Goal: Navigation & Orientation: Find specific page/section

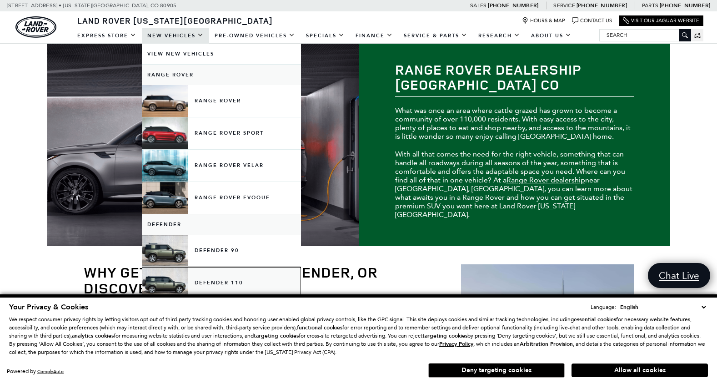
click at [237, 280] on link "Defender 110" at bounding box center [221, 283] width 159 height 32
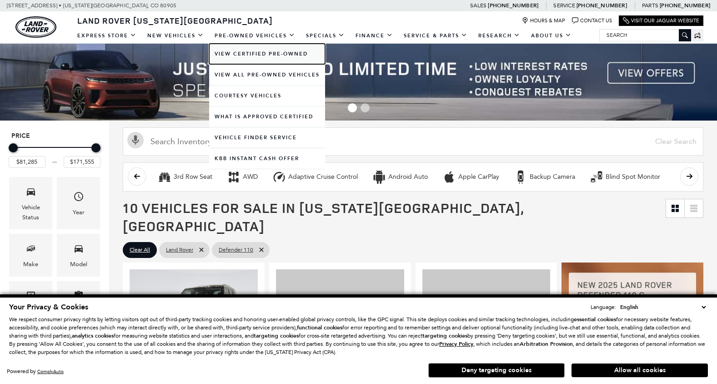
click at [274, 57] on link "View Certified Pre-Owned" at bounding box center [267, 54] width 116 height 20
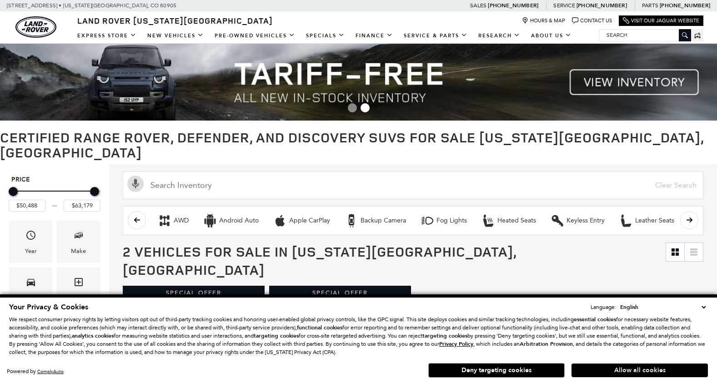
click at [664, 369] on button "Allow all cookies" at bounding box center [639, 370] width 136 height 14
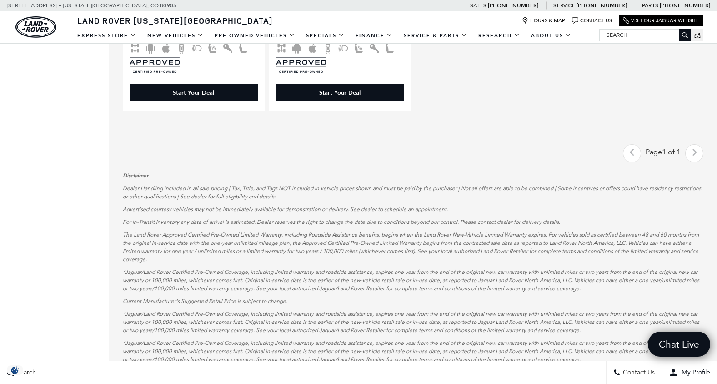
scroll to position [865, 0]
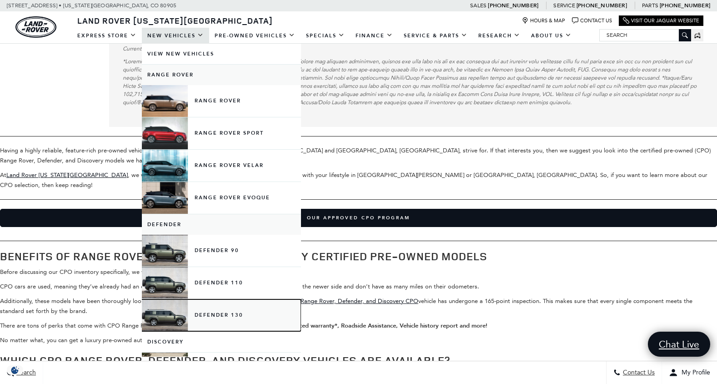
click at [234, 314] on link "Defender 130" at bounding box center [221, 315] width 159 height 32
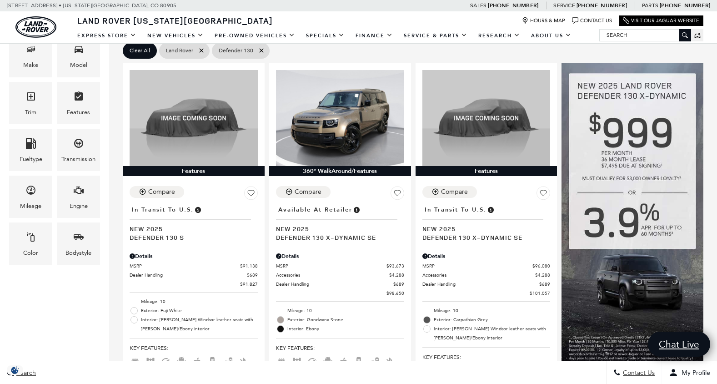
scroll to position [200, 0]
